Goal: Transaction & Acquisition: Book appointment/travel/reservation

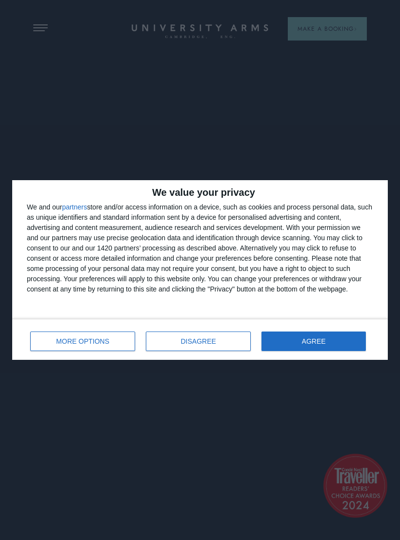
click at [323, 349] on button "AGREE" at bounding box center [314, 341] width 104 height 20
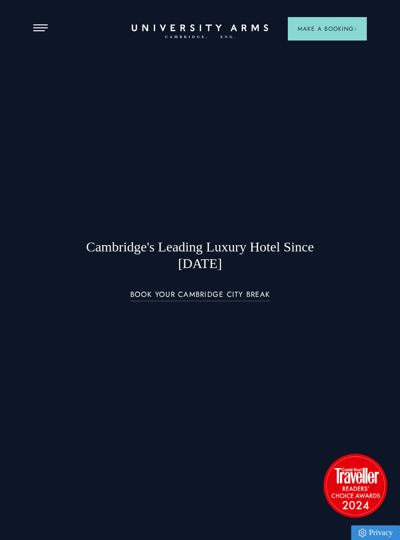
click at [48, 31] on button "Open Menu" at bounding box center [40, 28] width 15 height 8
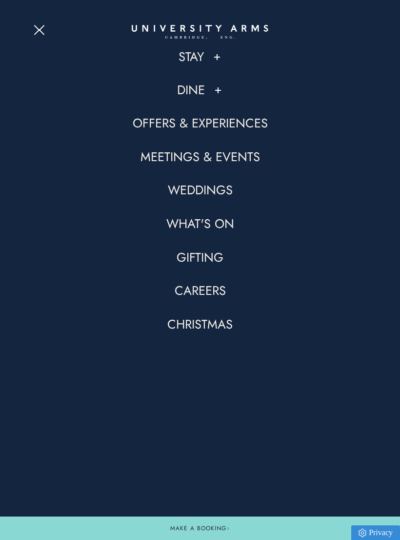
click at [217, 91] on button at bounding box center [218, 90] width 10 height 10
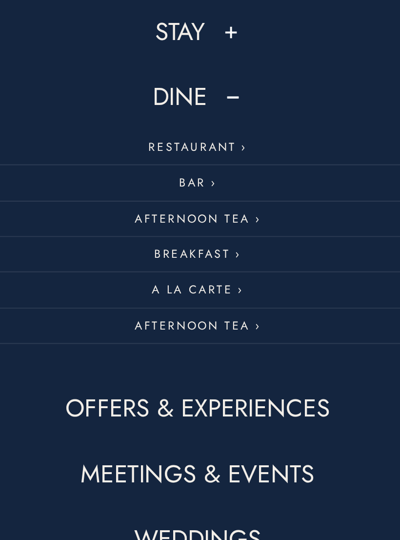
click at [118, 107] on link "Restaurant" at bounding box center [199, 116] width 333 height 18
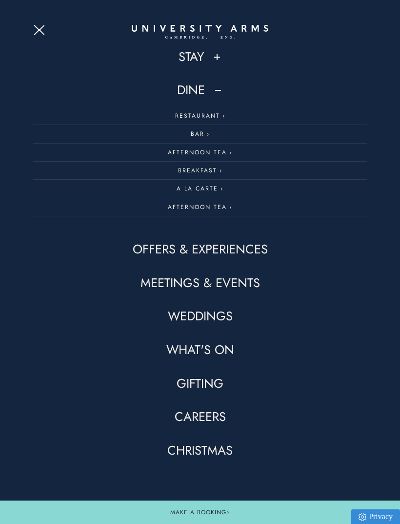
click at [199, 64] on link "Stay" at bounding box center [191, 57] width 25 height 17
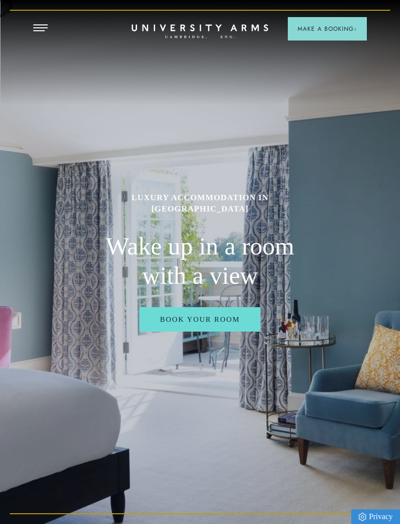
click at [232, 329] on link "Book Your Room" at bounding box center [200, 319] width 121 height 24
click at [192, 33] on icon "CAMBRIDGE’S LEADING LUXURY HOTEL SINCE [DATE]" at bounding box center [200, 31] width 137 height 15
